Goal: Task Accomplishment & Management: Use online tool/utility

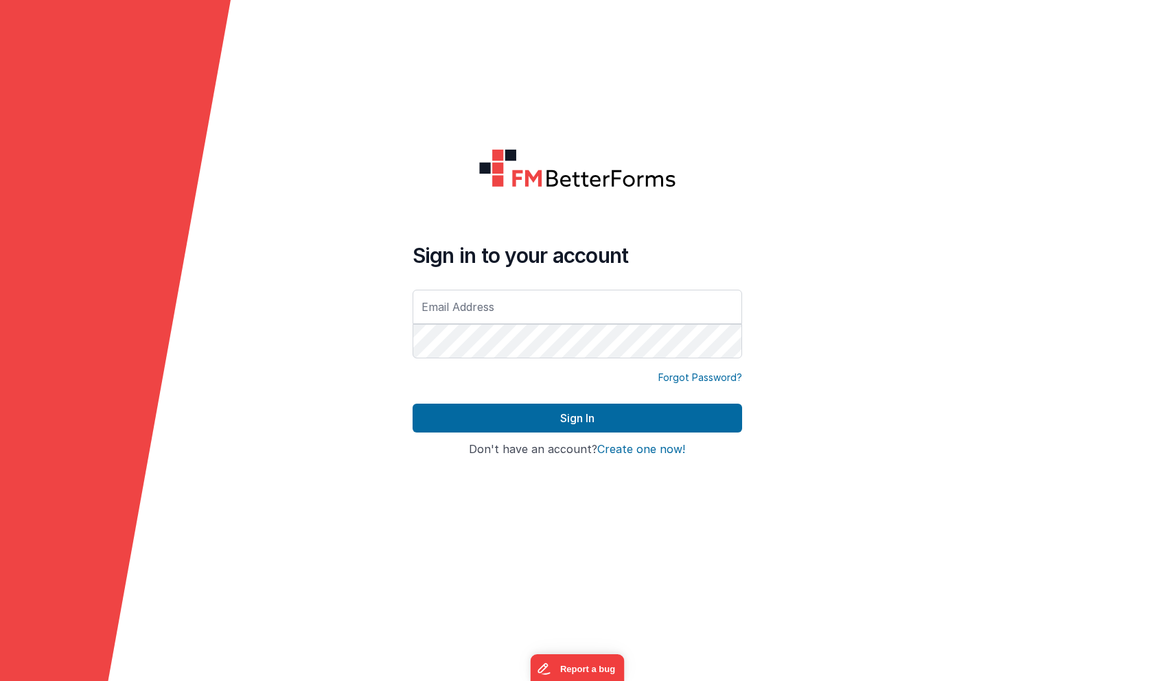
click at [612, 308] on input "text" at bounding box center [578, 307] width 330 height 34
paste input "[EMAIL_ADDRESS][DOMAIN_NAME]"
type input "[EMAIL_ADDRESS][DOMAIN_NAME]"
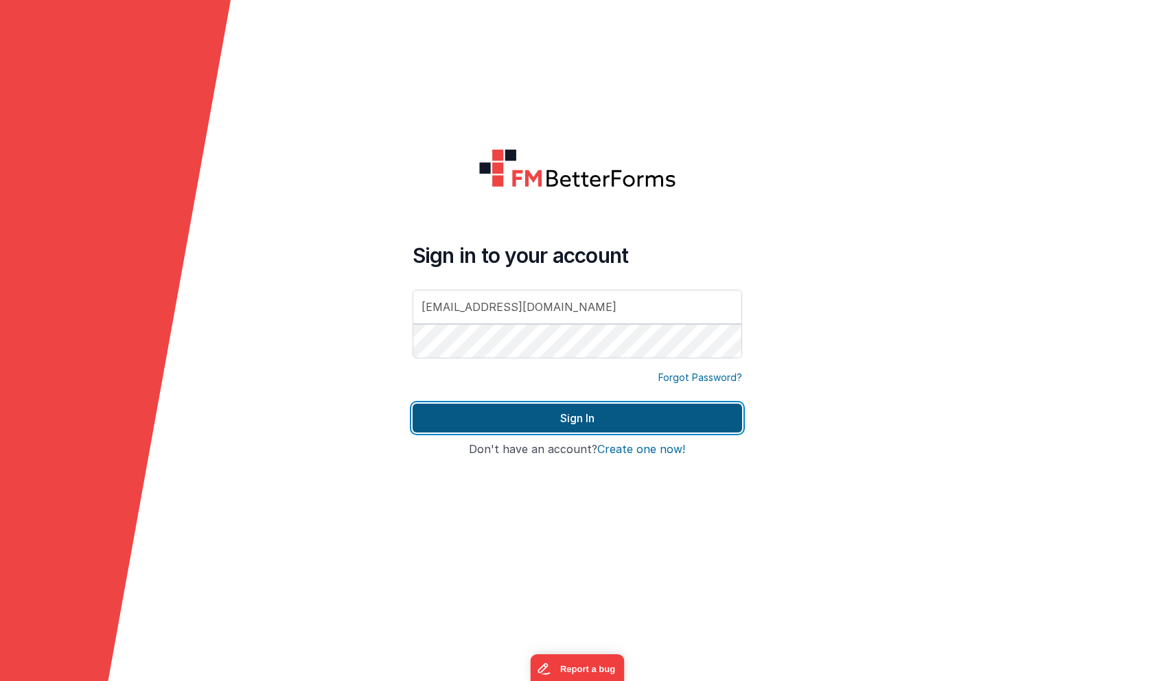
click at [571, 415] on button "Sign In" at bounding box center [578, 418] width 330 height 29
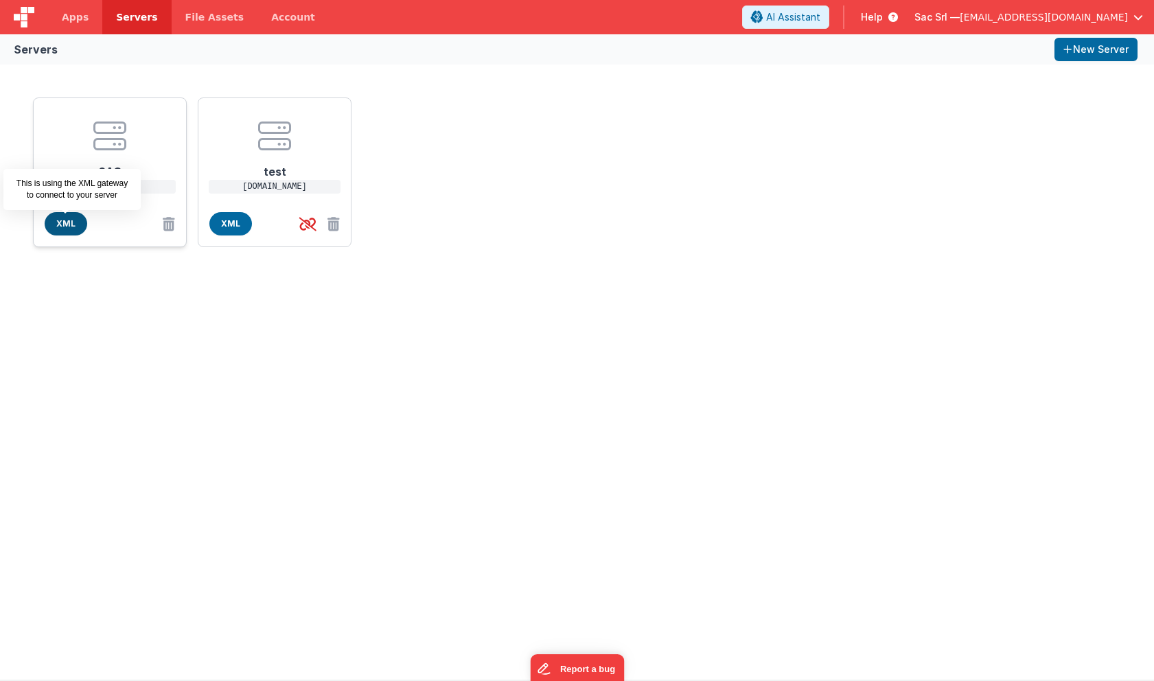
click at [65, 224] on span "XML" at bounding box center [66, 223] width 43 height 23
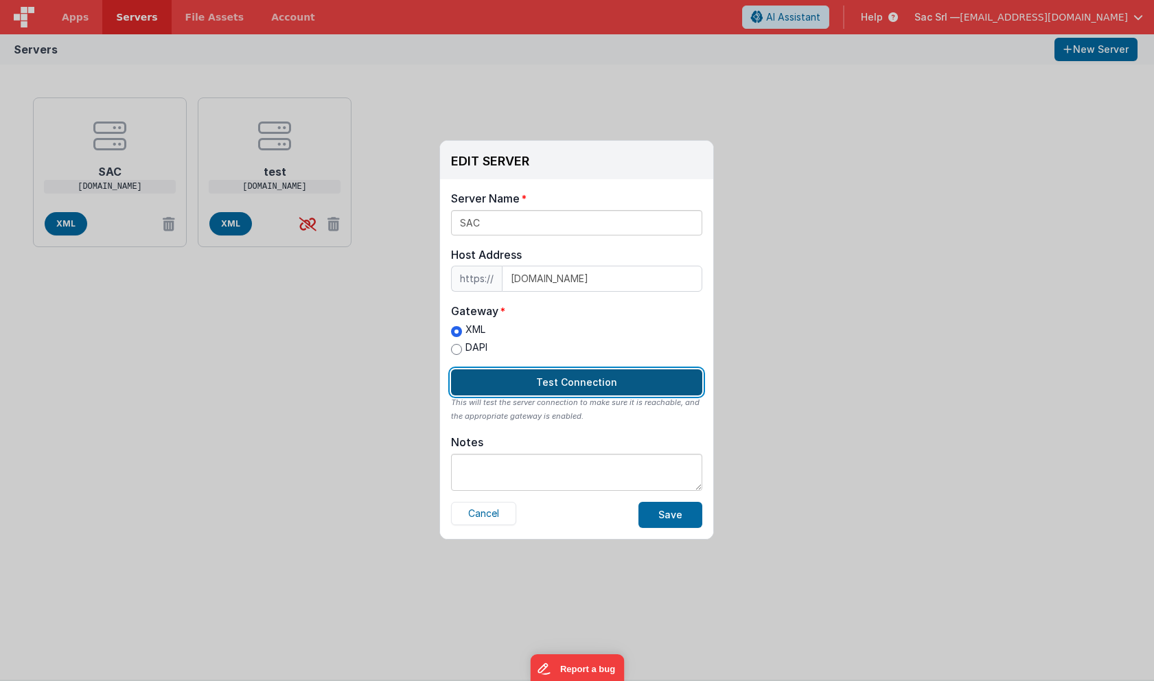
click at [614, 377] on button "Test Connection" at bounding box center [576, 382] width 251 height 26
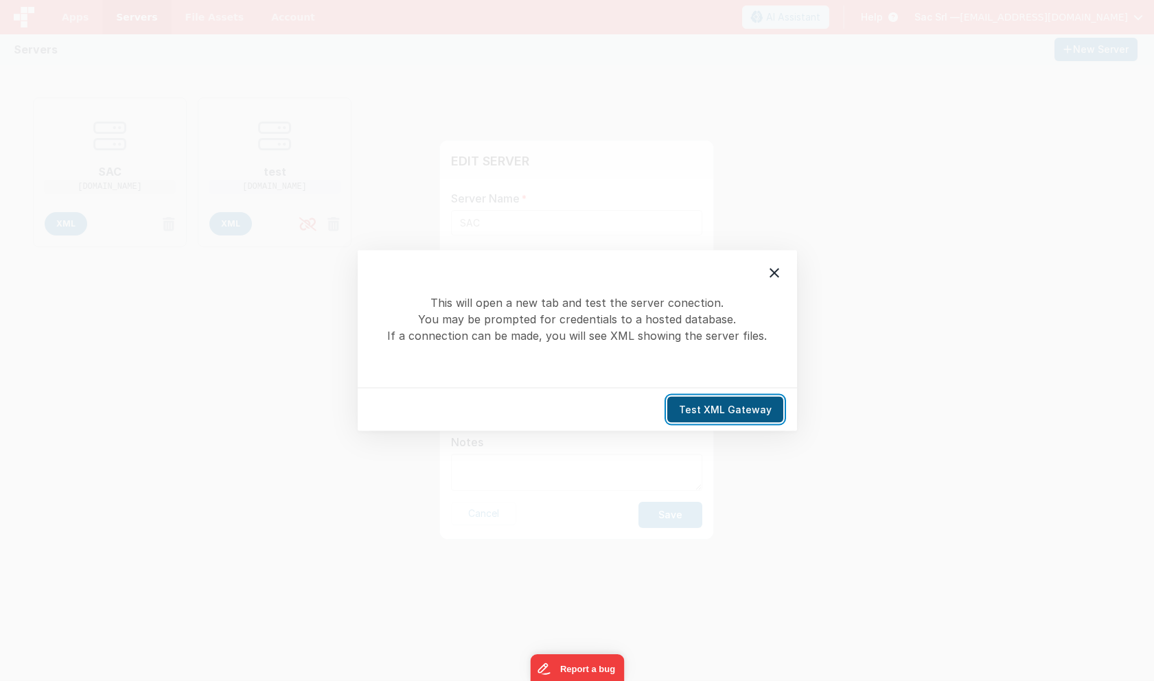
click at [726, 409] on button "Test XML Gateway" at bounding box center [725, 410] width 116 height 26
click at [727, 185] on div "This will open a new tab and test the server conection. You may be prompted for…" at bounding box center [577, 340] width 1154 height 681
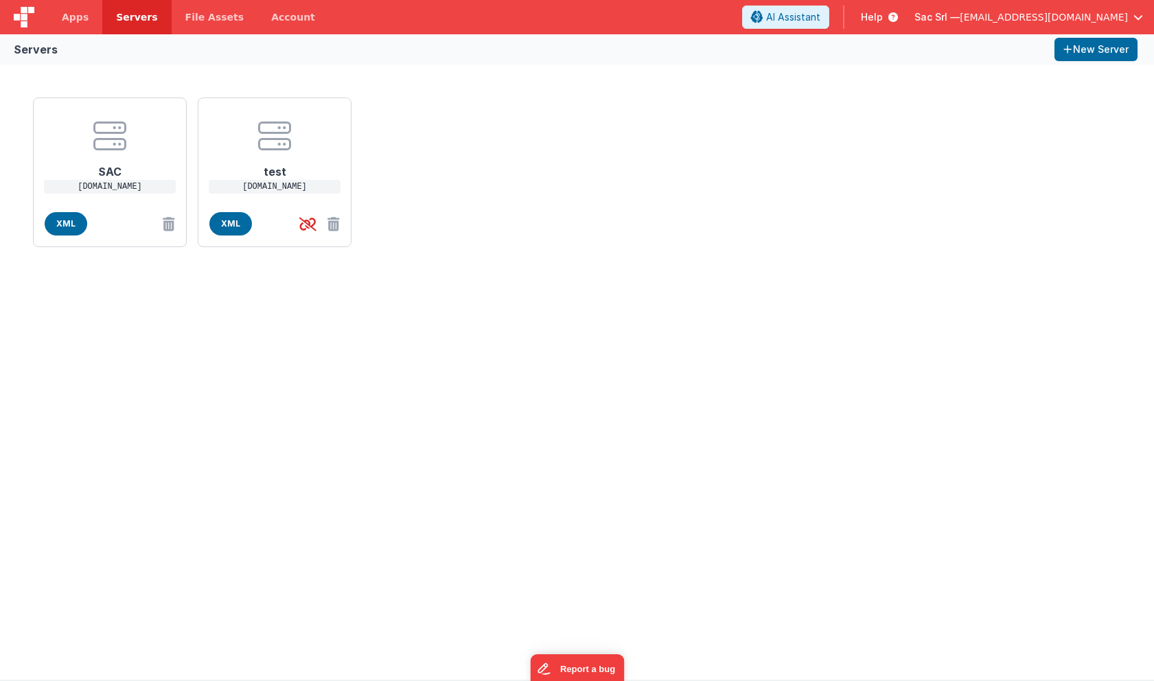
click at [370, 396] on div "EDIT SERVER Delete Server Delete Server Name SAC Host Address https:// [DOMAIN_…" at bounding box center [577, 340] width 1154 height 681
click at [230, 230] on span "XML" at bounding box center [230, 223] width 43 height 23
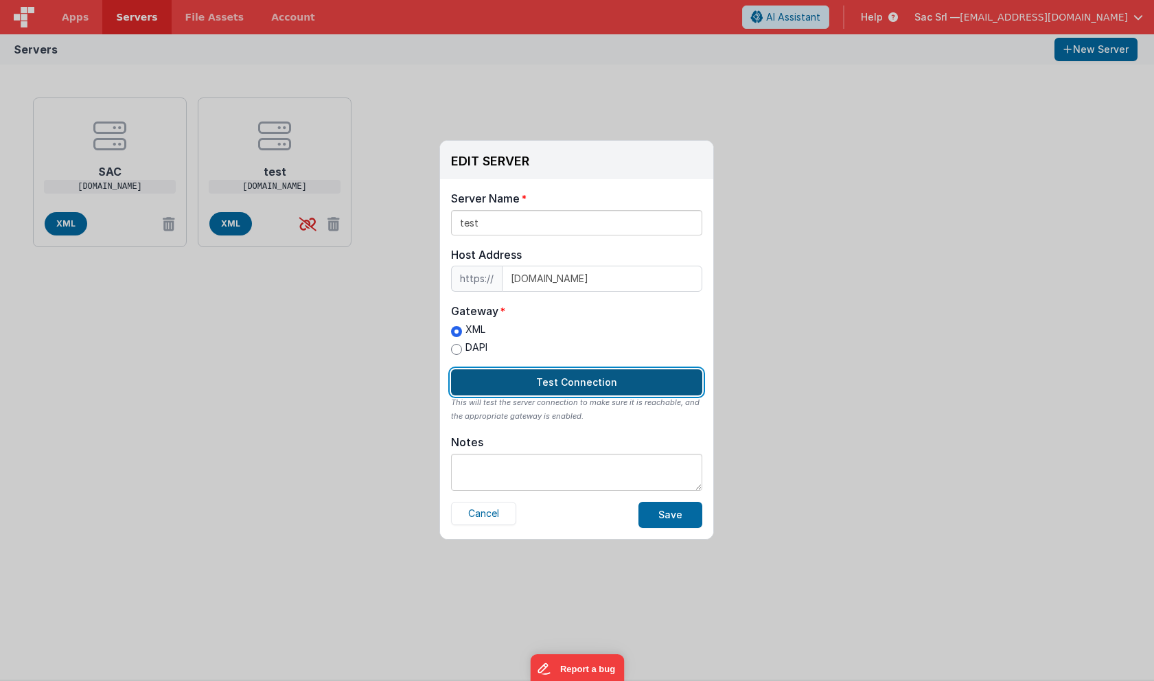
click at [573, 385] on button "Test Connection" at bounding box center [576, 382] width 251 height 26
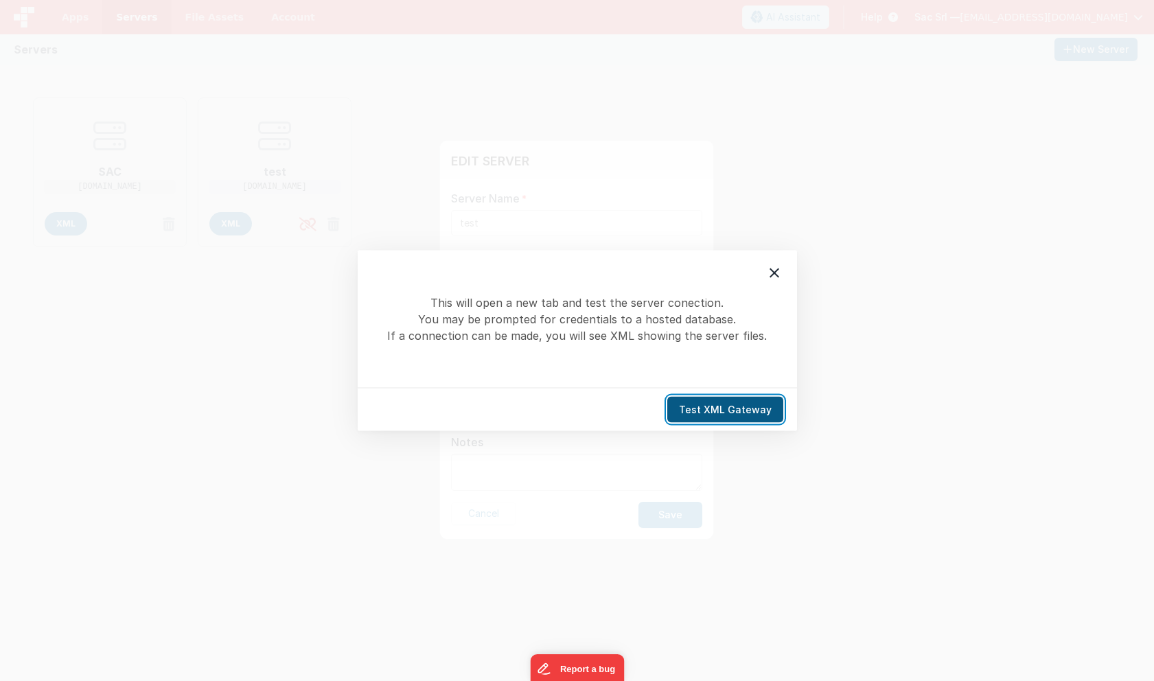
click at [729, 411] on button "Test XML Gateway" at bounding box center [725, 410] width 116 height 26
click at [477, 123] on div "This will open a new tab and test the server conection. You may be prompted for…" at bounding box center [577, 340] width 1154 height 681
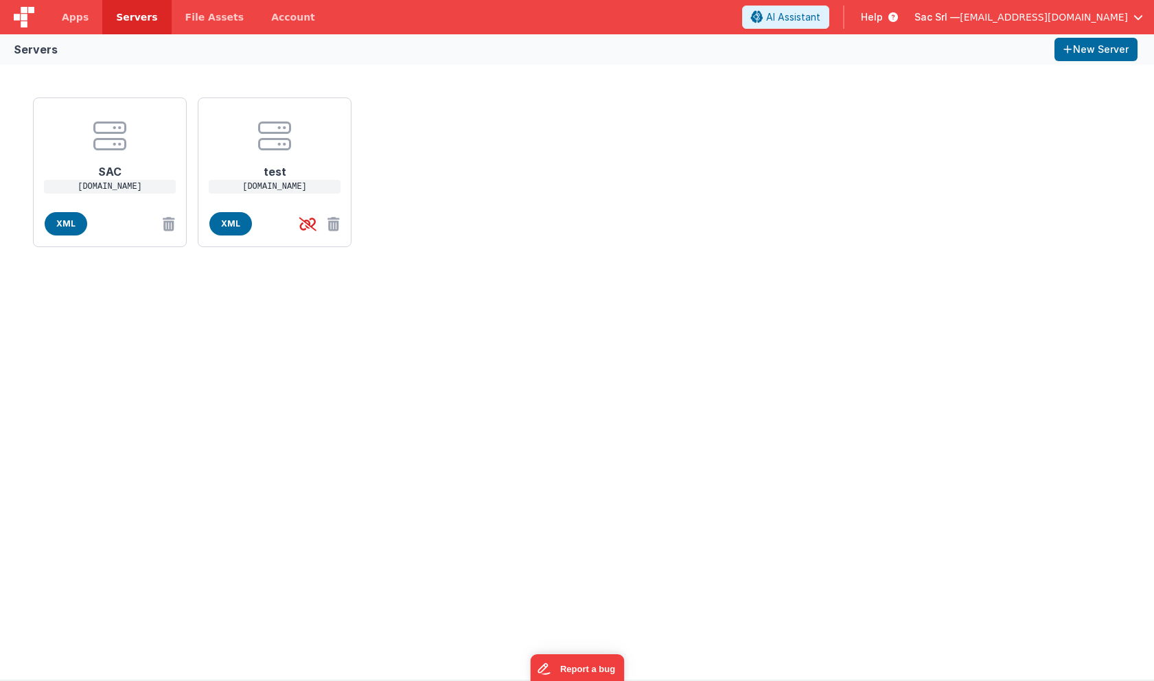
click at [740, 392] on div "EDIT SERVER Delete Server Delete Server Name test Host Address https:// [DOMAIN…" at bounding box center [577, 340] width 1154 height 681
click at [79, 18] on span "Apps" at bounding box center [75, 17] width 27 height 14
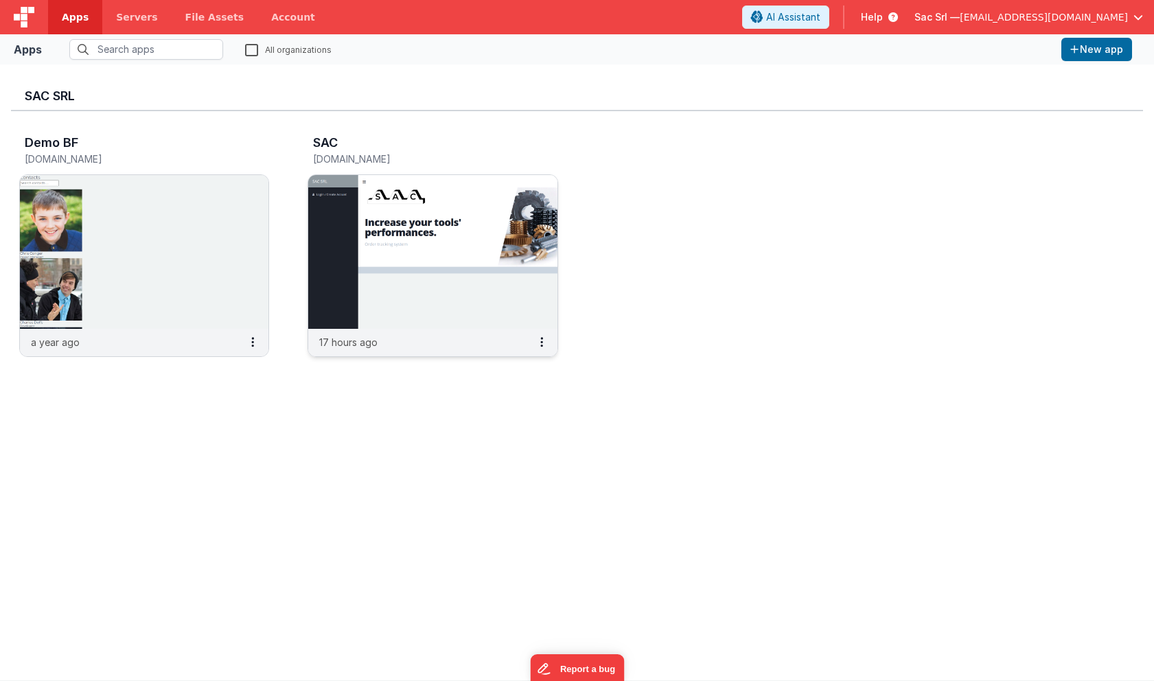
click at [442, 277] on img at bounding box center [432, 252] width 249 height 154
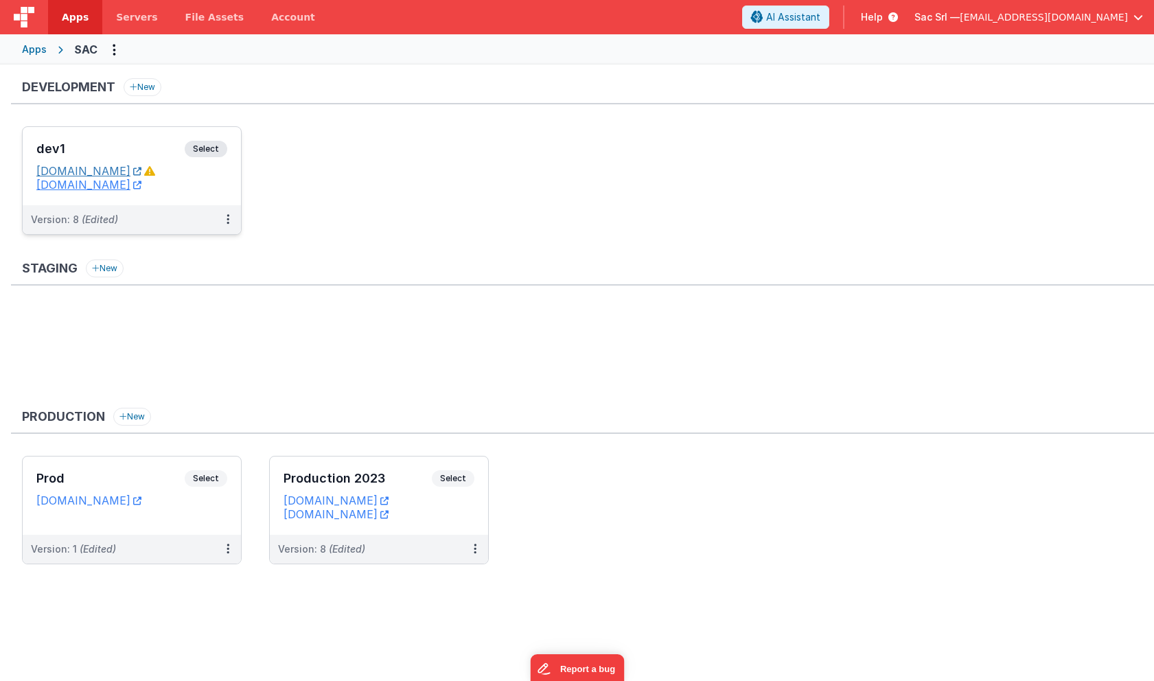
click at [141, 173] on link "[DOMAIN_NAME]" at bounding box center [88, 171] width 105 height 14
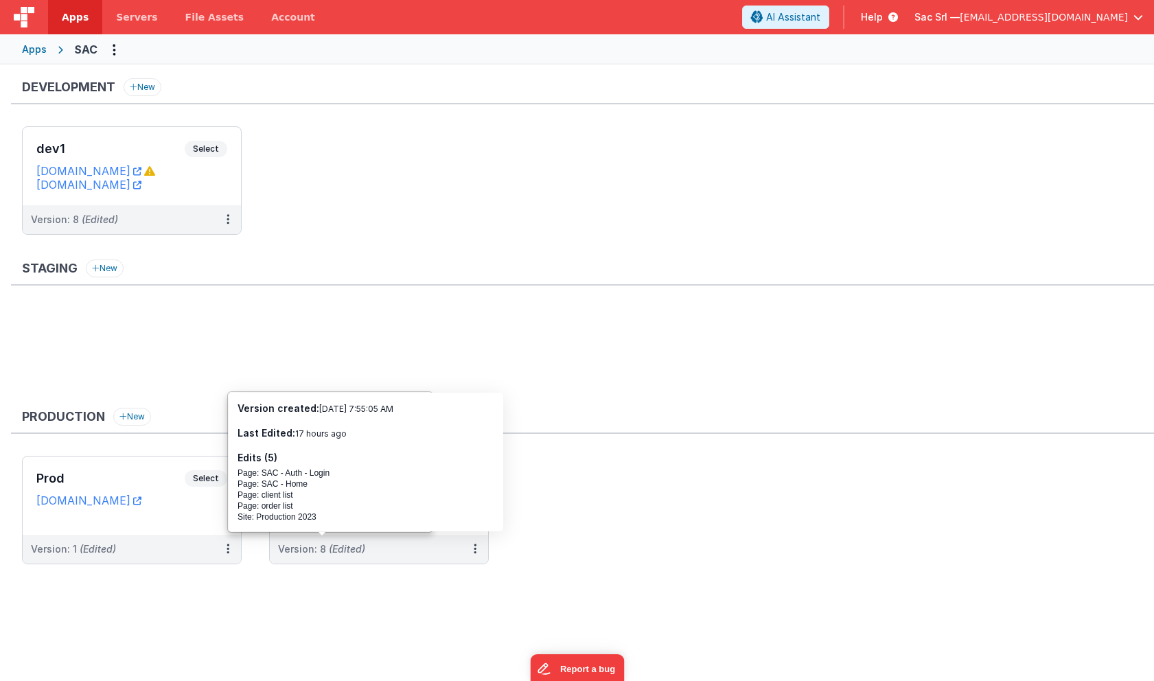
click at [591, 532] on ul "Prod Select URLs [DOMAIN_NAME] Version: 1 (Edited) Production 2023 Select URLs …" at bounding box center [588, 517] width 1132 height 122
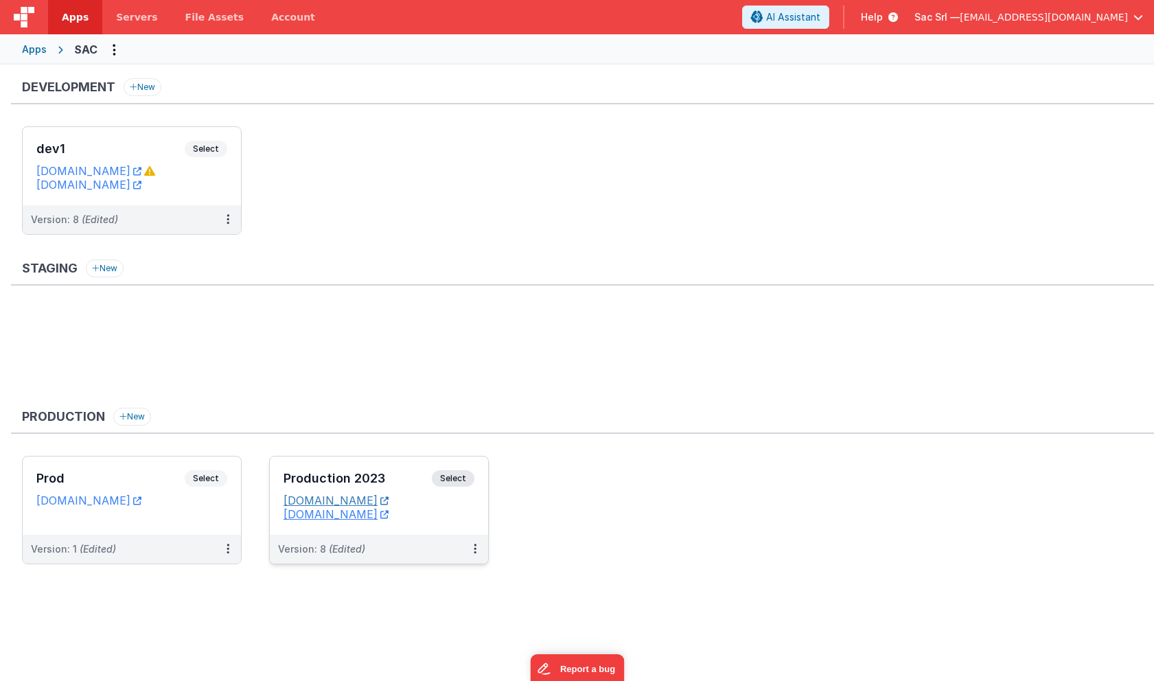
click at [389, 503] on link "[DOMAIN_NAME]" at bounding box center [336, 501] width 105 height 14
